Goal: Task Accomplishment & Management: Use online tool/utility

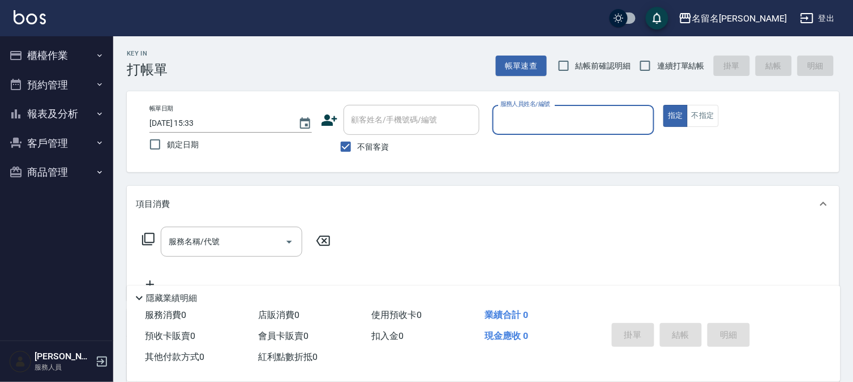
click at [523, 131] on div "服務人員姓名/編號" at bounding box center [574, 120] width 163 height 30
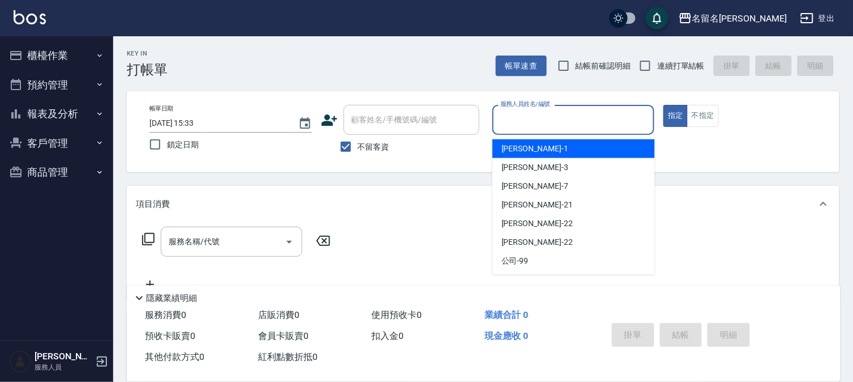
click at [530, 149] on span "[PERSON_NAME]-1" at bounding box center [535, 149] width 67 height 12
type input "[PERSON_NAME]-1"
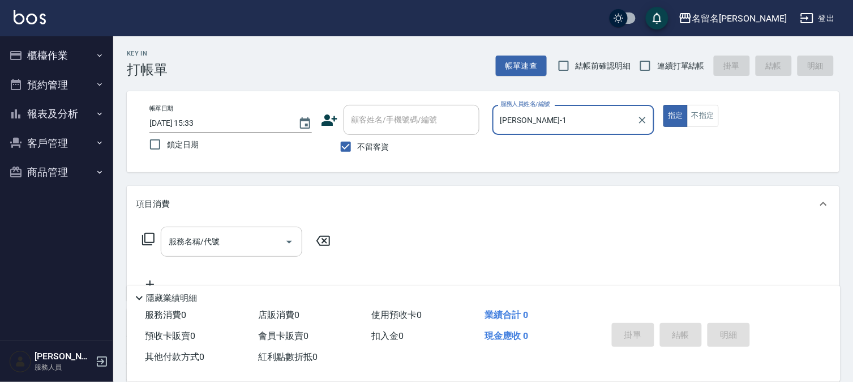
click at [165, 244] on div "服務名稱/代號" at bounding box center [232, 242] width 142 height 30
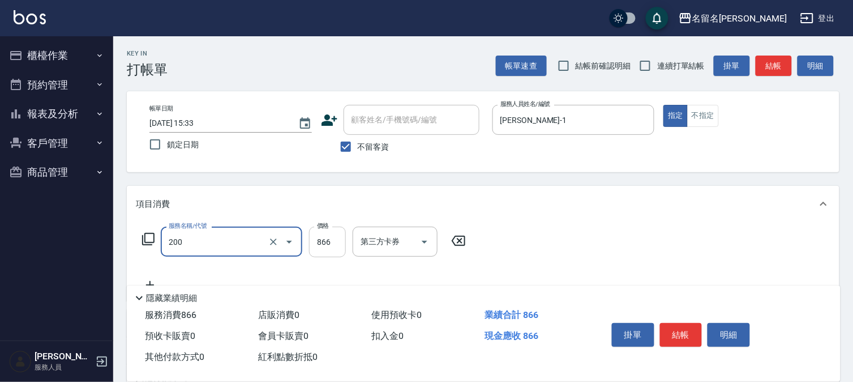
type input "燙髮(設自)(200)"
click at [319, 247] on input "866" at bounding box center [327, 242] width 37 height 31
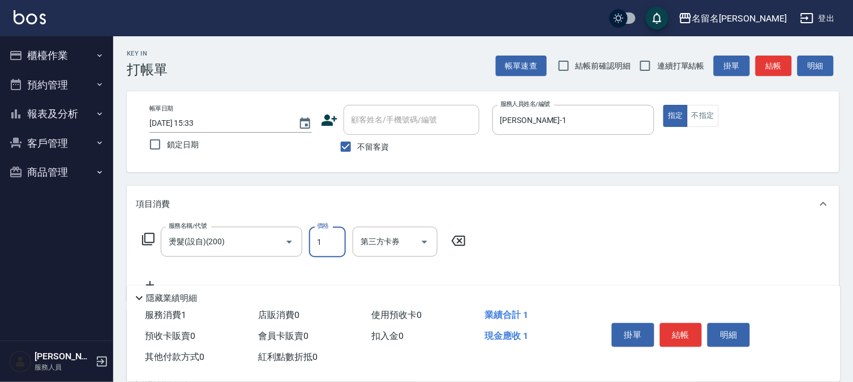
drag, startPoint x: 326, startPoint y: 242, endPoint x: 318, endPoint y: 242, distance: 7.9
click at [318, 242] on input "1" at bounding box center [327, 242] width 37 height 31
drag, startPoint x: 316, startPoint y: 247, endPoint x: 349, endPoint y: 247, distance: 33.4
click at [349, 247] on div "服務名稱/代號 燙髮(設自)(200) 服務名稱/代號 價格 1 價格 第三方卡券 第三方卡券" at bounding box center [304, 242] width 337 height 31
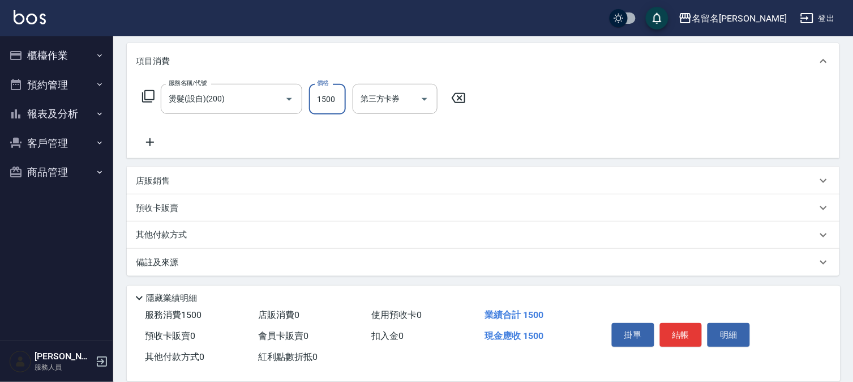
scroll to position [144, 0]
type input "1500"
click at [150, 139] on icon at bounding box center [150, 141] width 8 height 8
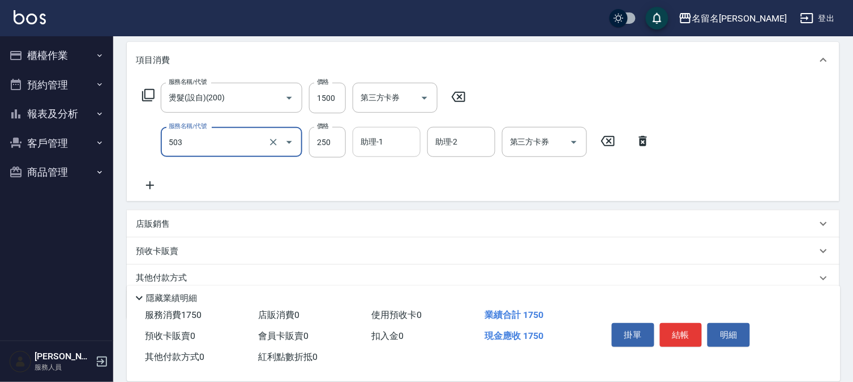
type input "指定洗髮(503)"
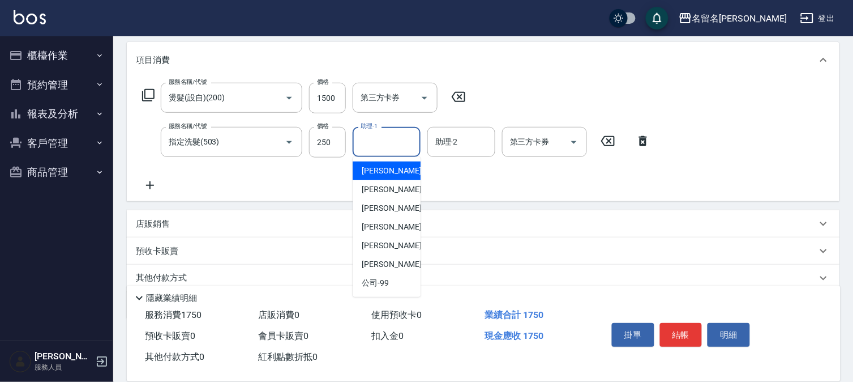
click at [372, 136] on input "助理-1" at bounding box center [387, 142] width 58 height 20
click at [374, 161] on div "[PERSON_NAME]-1" at bounding box center [387, 170] width 68 height 19
type input "[PERSON_NAME]-1"
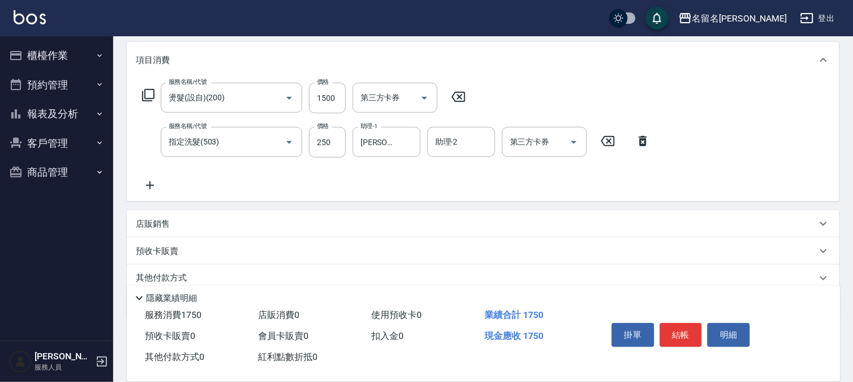
click at [154, 188] on icon at bounding box center [150, 185] width 28 height 14
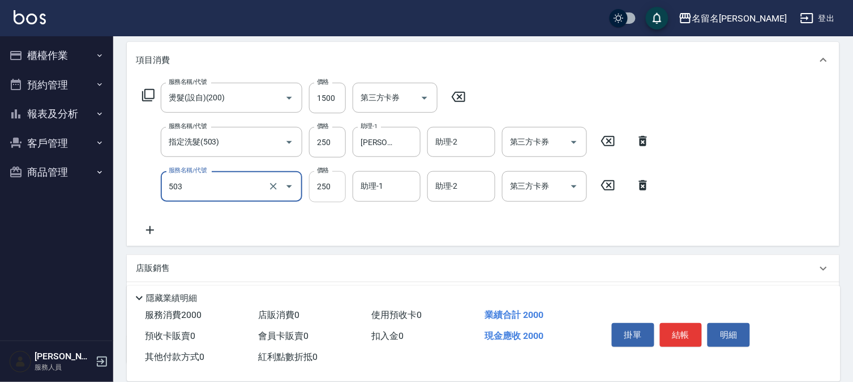
type input "指定洗髮(503)"
click at [310, 188] on input "250" at bounding box center [327, 186] width 37 height 31
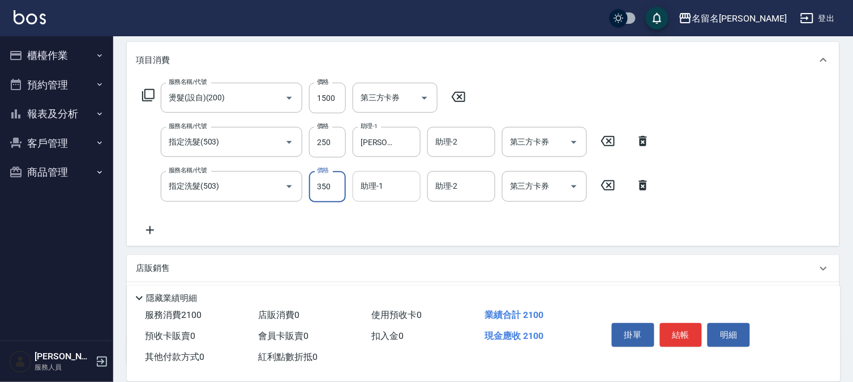
click at [408, 197] on div "助理-1" at bounding box center [387, 186] width 68 height 30
type input "350"
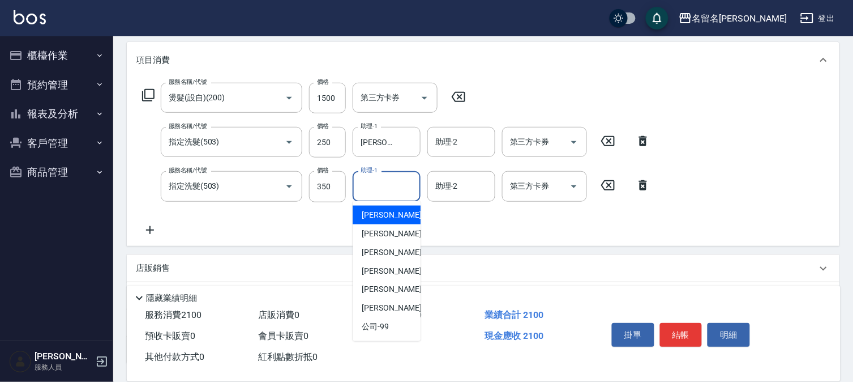
drag, startPoint x: 387, startPoint y: 212, endPoint x: 378, endPoint y: 207, distance: 10.7
click at [387, 211] on span "[PERSON_NAME]-1" at bounding box center [395, 215] width 67 height 12
type input "[PERSON_NAME]-1"
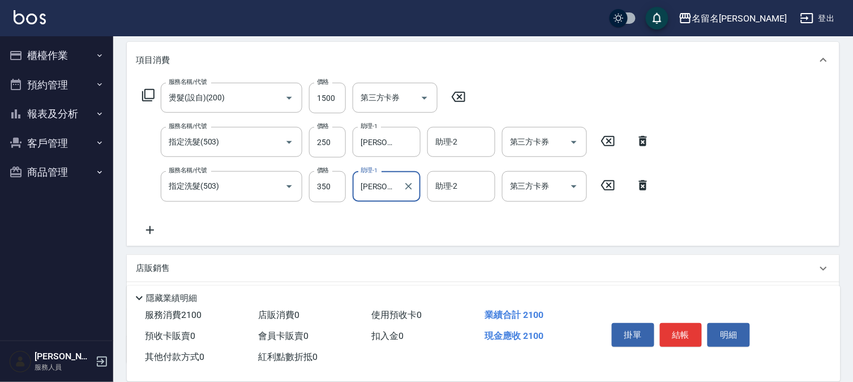
click at [146, 228] on icon at bounding box center [150, 230] width 28 height 14
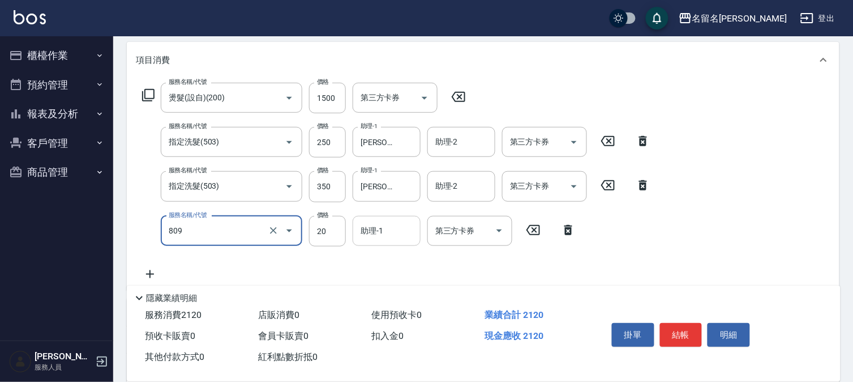
type input "潤絲(809)"
click at [374, 234] on input "助理-1" at bounding box center [387, 231] width 58 height 20
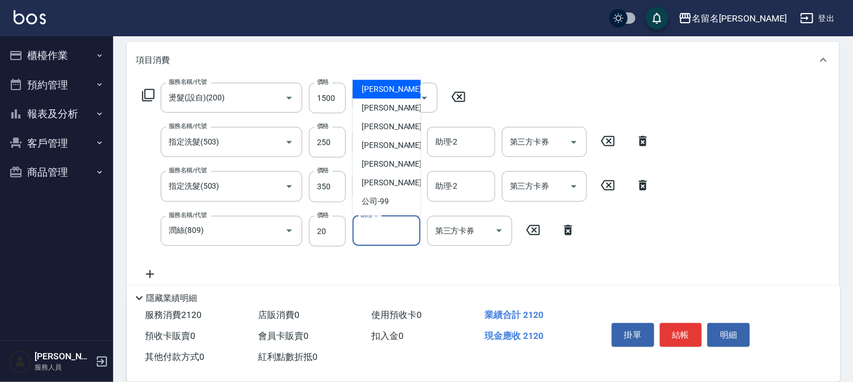
click at [381, 88] on span "[PERSON_NAME]-1" at bounding box center [395, 89] width 67 height 12
type input "[PERSON_NAME]-1"
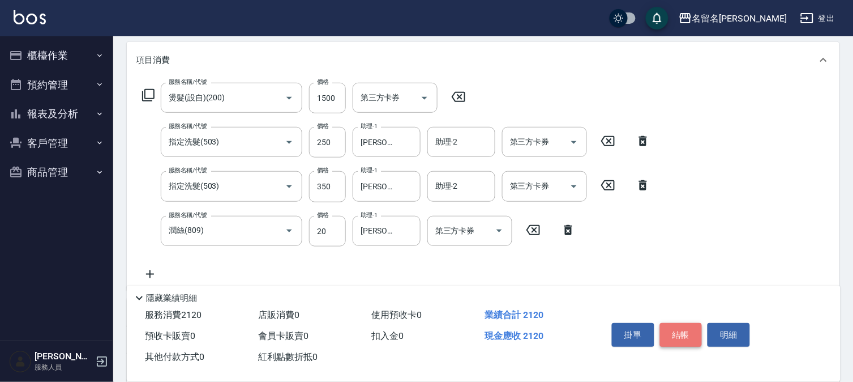
click at [684, 327] on button "結帳" at bounding box center [681, 335] width 42 height 24
